Goal: Task Accomplishment & Management: Manage account settings

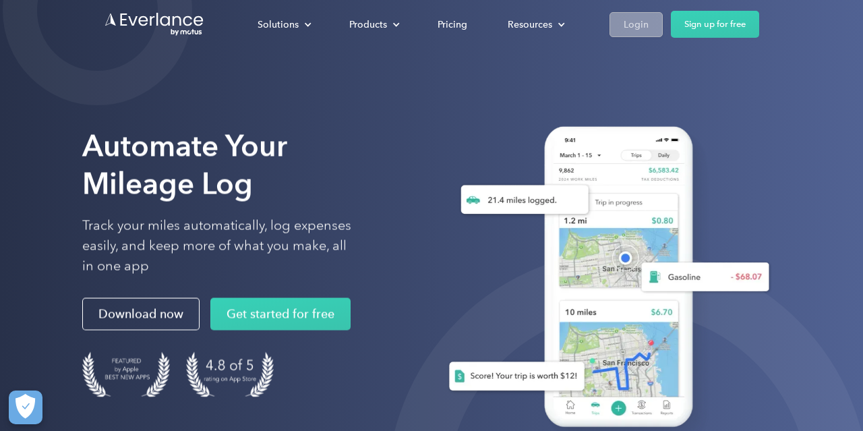
click at [621, 29] on link "Login" at bounding box center [636, 24] width 53 height 25
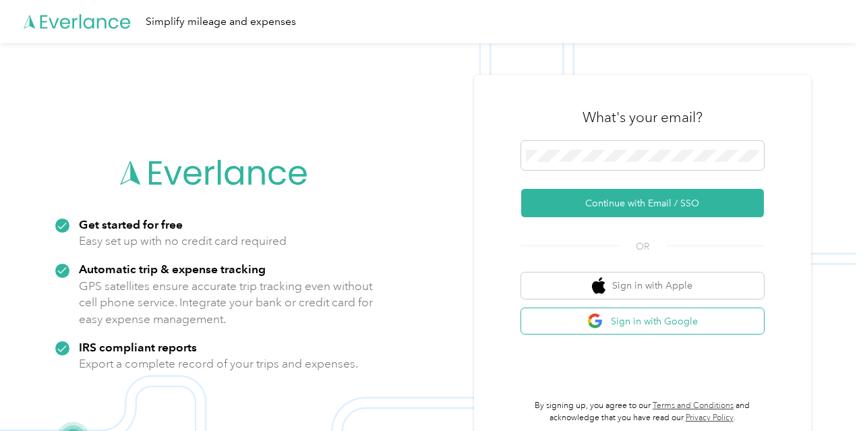
click at [666, 324] on button "Sign in with Google" at bounding box center [642, 321] width 243 height 26
